Goal: Information Seeking & Learning: Check status

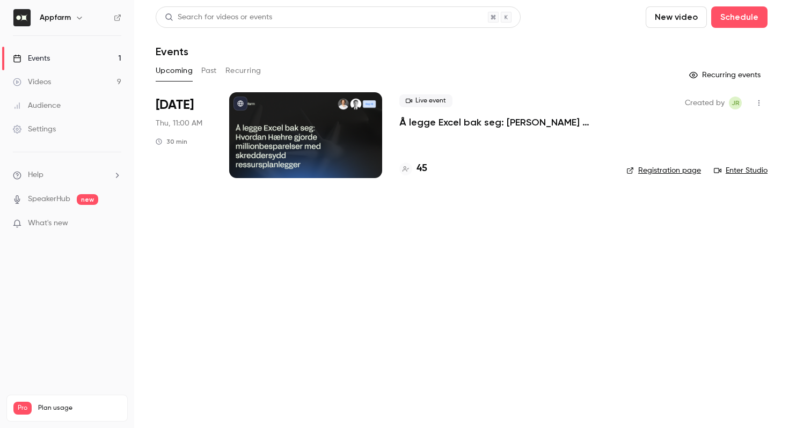
click at [429, 174] on div "45" at bounding box center [504, 169] width 210 height 14
click at [420, 168] on h4 "45" at bounding box center [422, 169] width 11 height 14
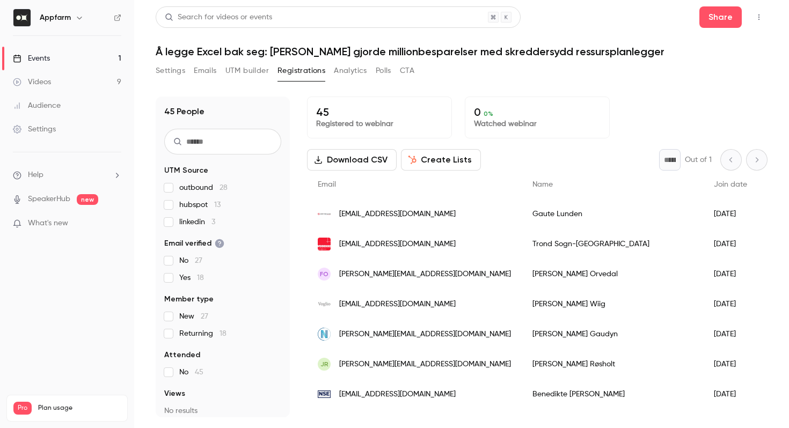
click at [44, 77] on div "Videos" at bounding box center [32, 82] width 38 height 11
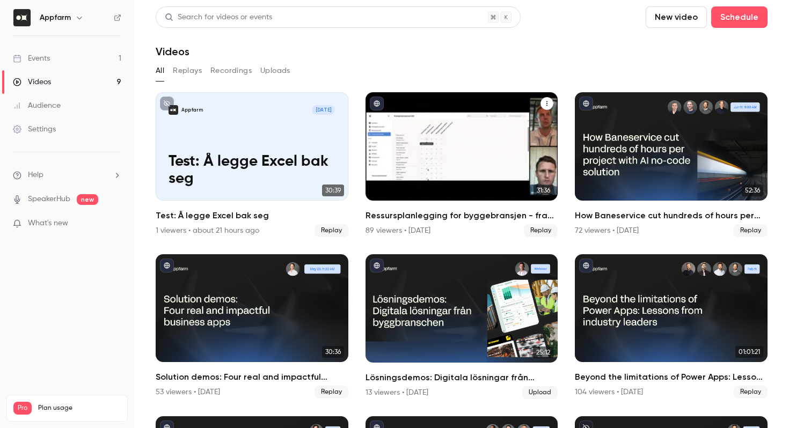
click at [392, 229] on div "89 viewers • 20 days ago" at bounding box center [398, 230] width 65 height 11
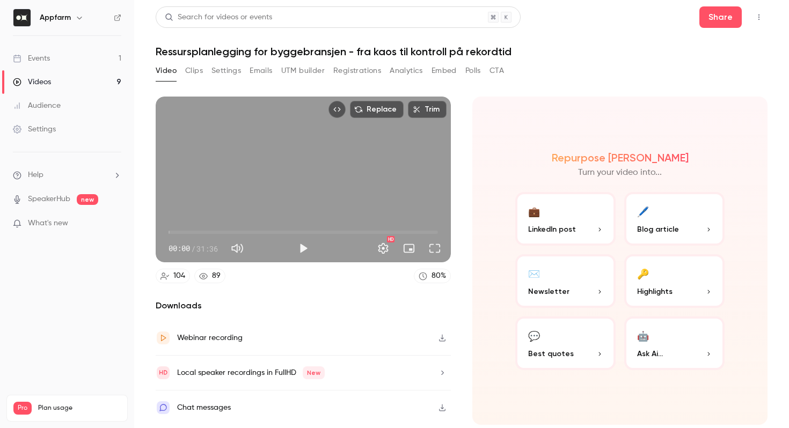
click at [342, 70] on button "Registrations" at bounding box center [357, 70] width 48 height 17
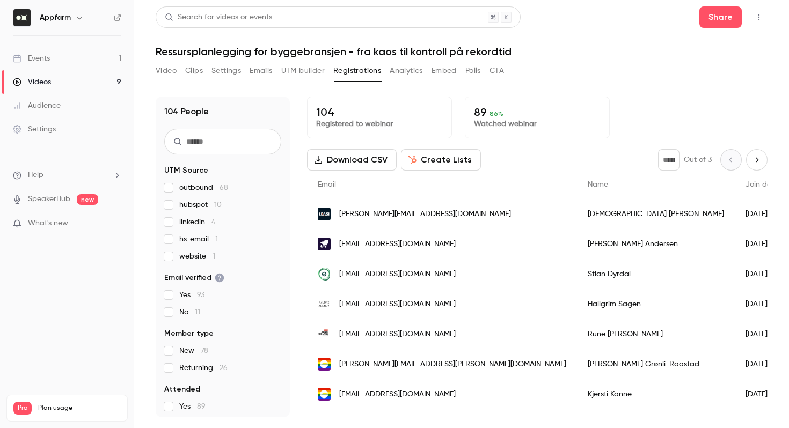
click at [192, 145] on input "text" at bounding box center [222, 142] width 117 height 26
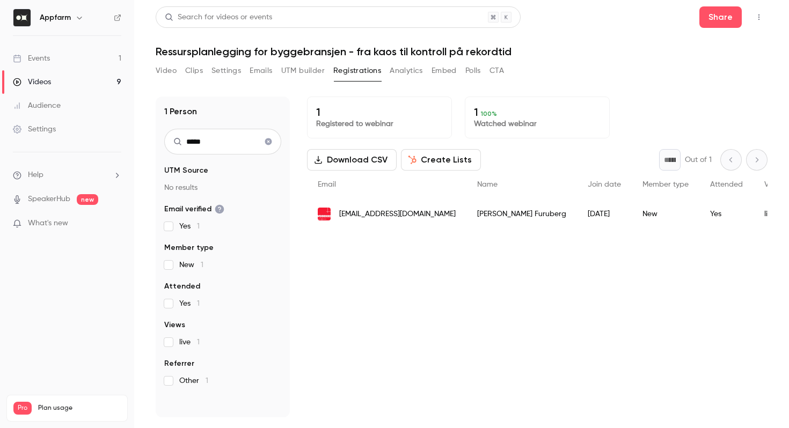
type input "*****"
click at [420, 214] on span "kris-aron.furuberg@veidekke.no" at bounding box center [397, 214] width 116 height 11
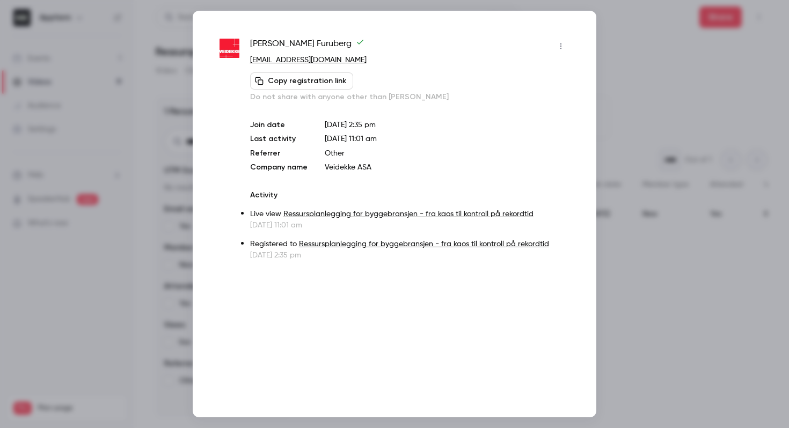
click at [638, 82] on div at bounding box center [394, 214] width 789 height 428
